Goal: Information Seeking & Learning: Learn about a topic

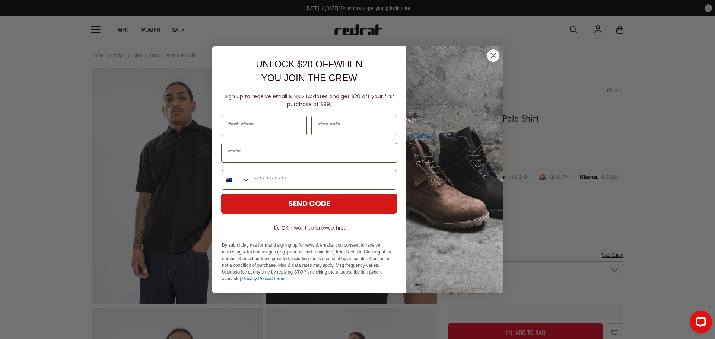
click at [493, 52] on circle "Close dialog" at bounding box center [493, 55] width 12 height 12
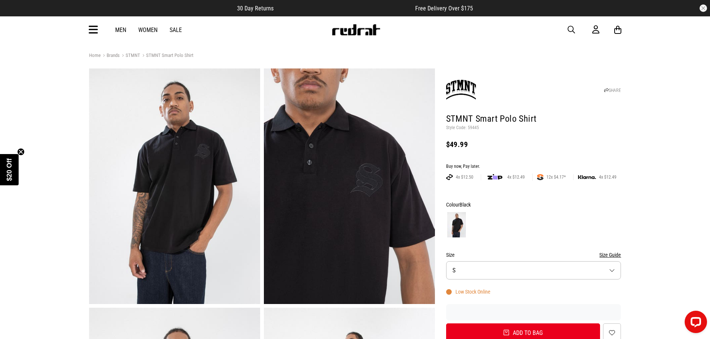
click at [145, 199] on img at bounding box center [174, 187] width 171 height 236
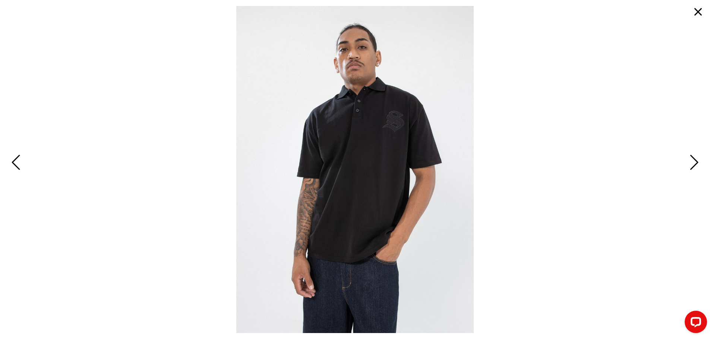
click at [12, 162] on span "Previous" at bounding box center [17, 163] width 12 height 22
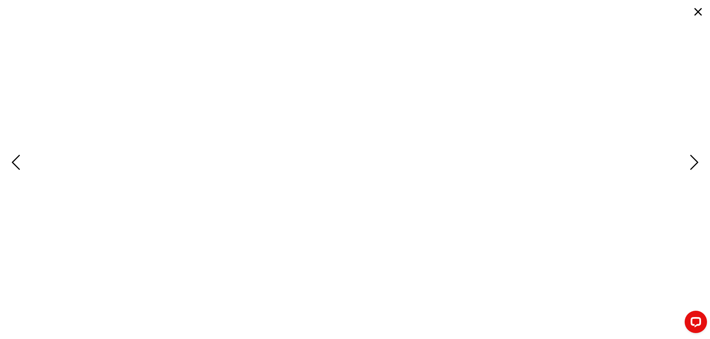
click at [12, 162] on span "Previous" at bounding box center [17, 163] width 12 height 22
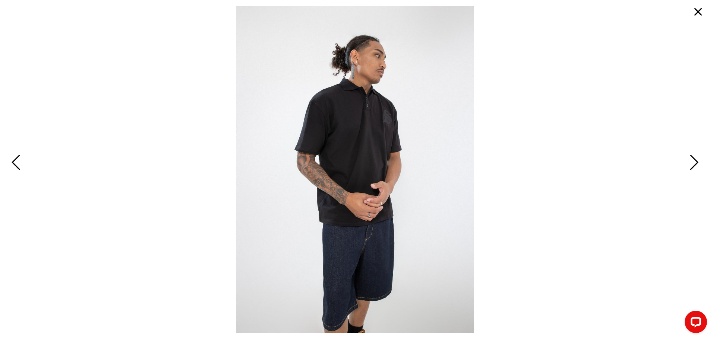
click at [12, 162] on span "Previous" at bounding box center [17, 163] width 12 height 22
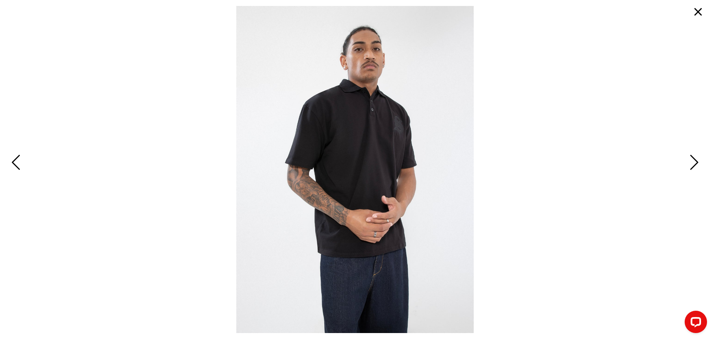
click at [12, 162] on span "Previous" at bounding box center [17, 163] width 12 height 22
drag, startPoint x: 12, startPoint y: 162, endPoint x: 512, endPoint y: 92, distance: 505.0
click at [17, 162] on span "Previous" at bounding box center [17, 163] width 12 height 22
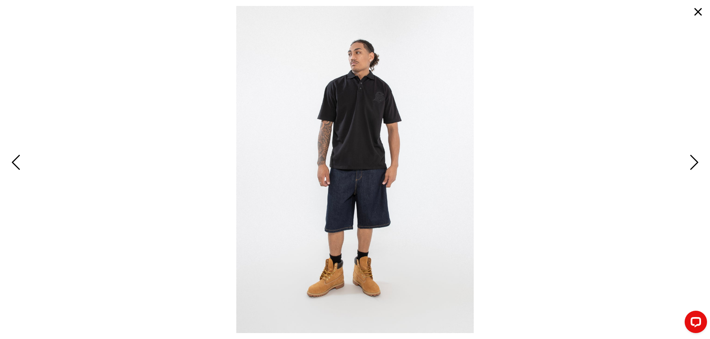
click at [697, 13] on button "button" at bounding box center [698, 12] width 18 height 18
